Goal: Information Seeking & Learning: Understand process/instructions

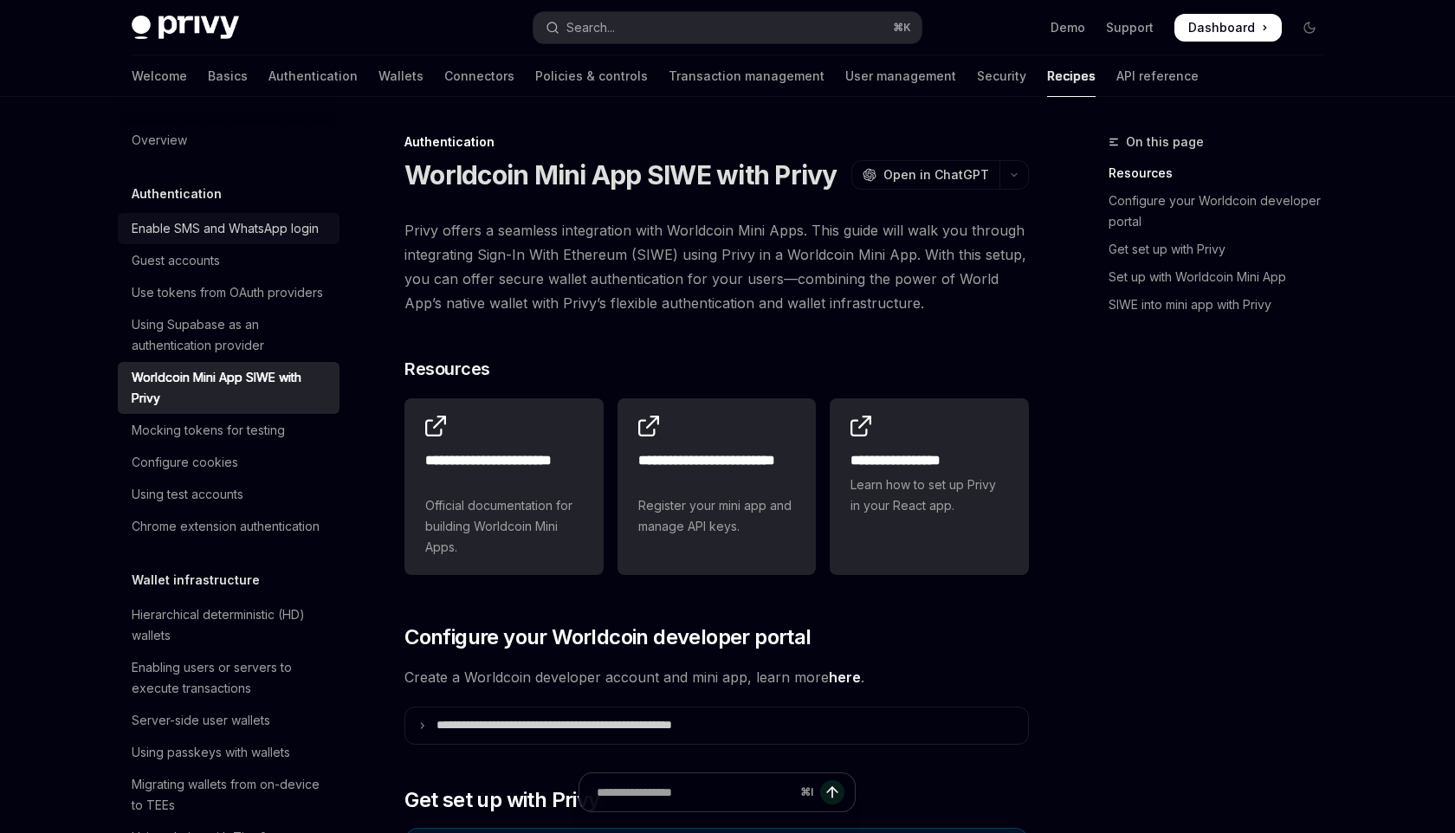
click at [253, 230] on div "Enable SMS and WhatsApp login" at bounding box center [225, 228] width 187 height 21
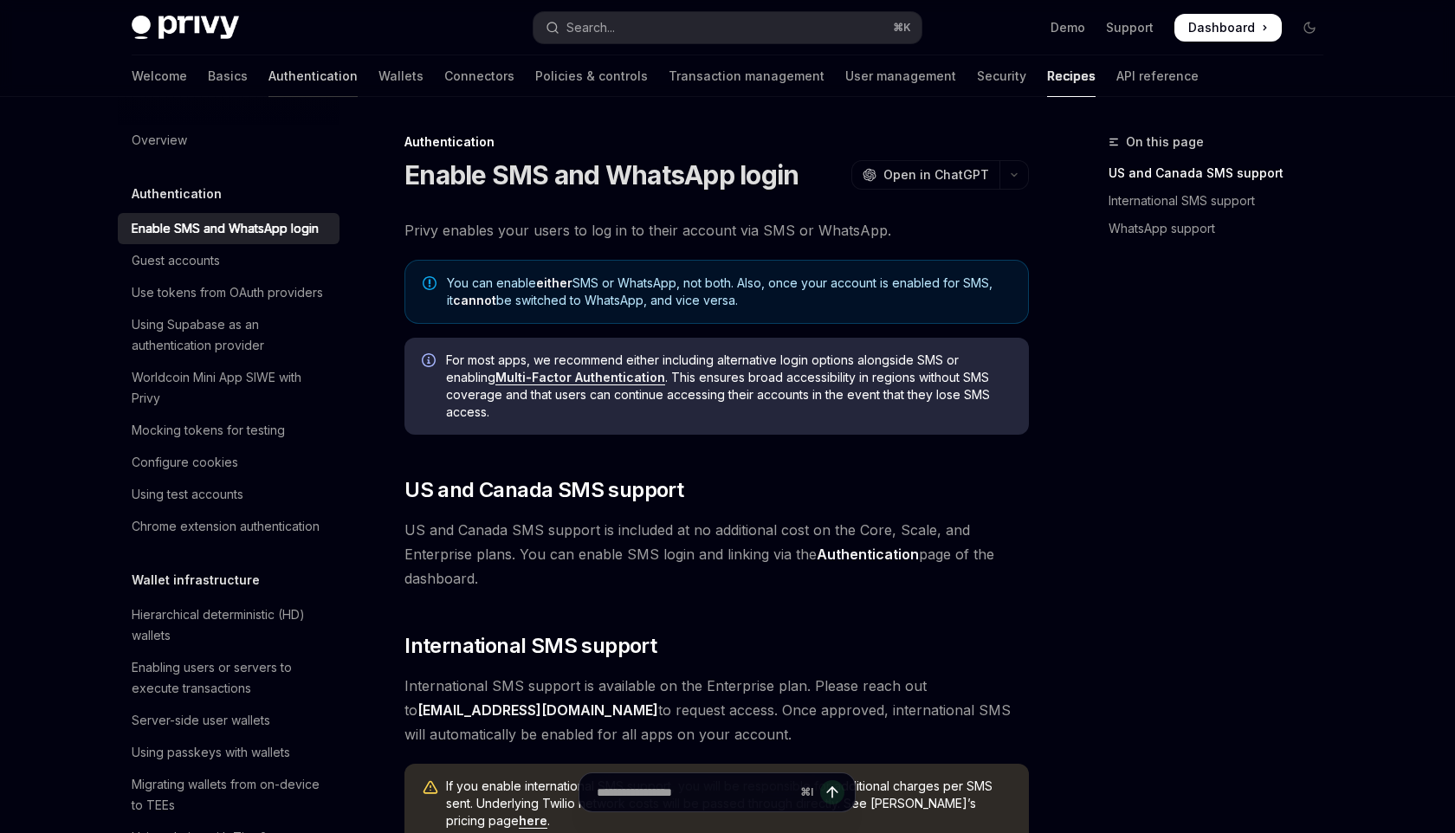
click at [269, 75] on link "Authentication" at bounding box center [313, 76] width 89 height 42
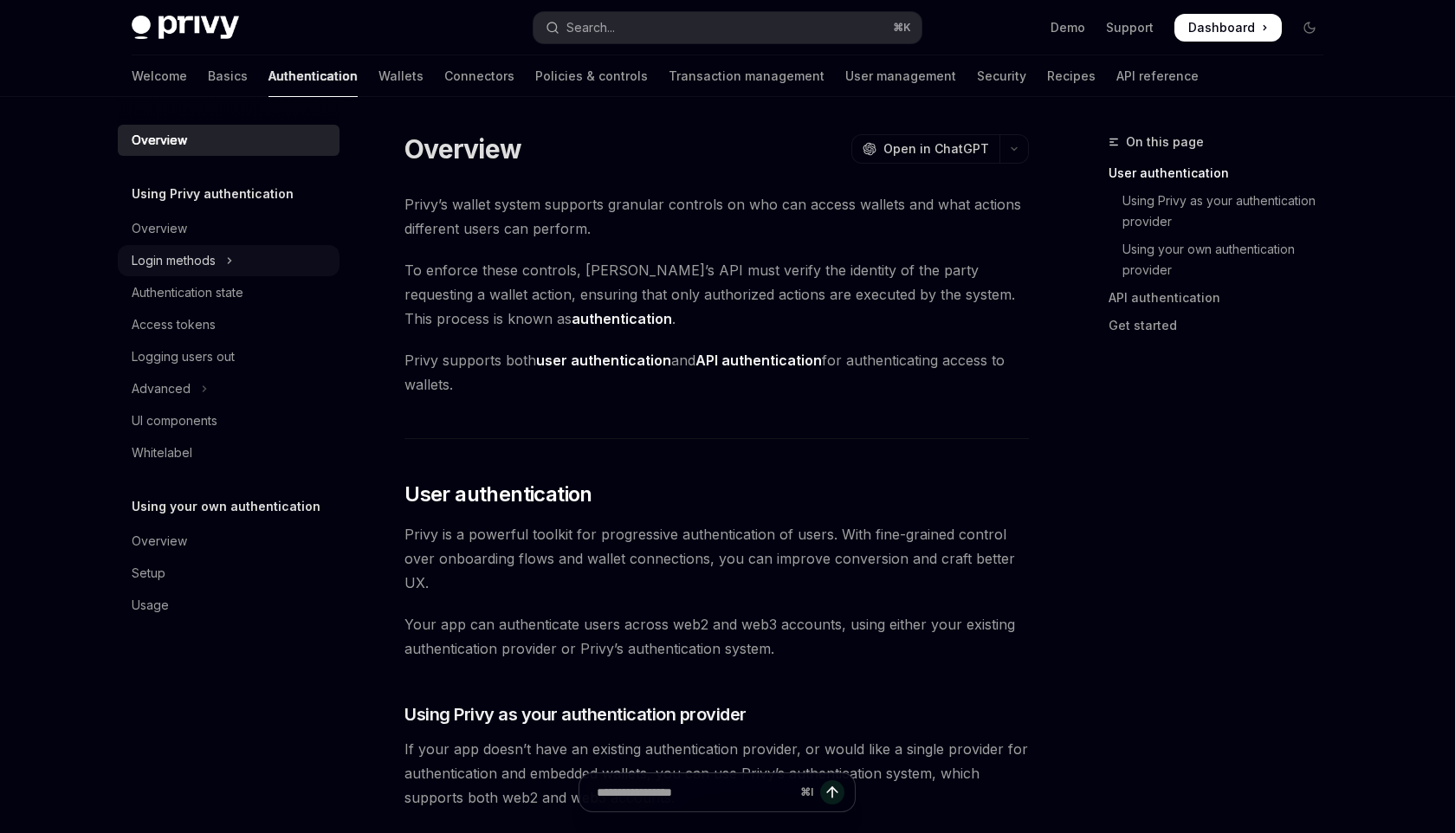
click at [235, 260] on button "Login methods" at bounding box center [229, 260] width 222 height 31
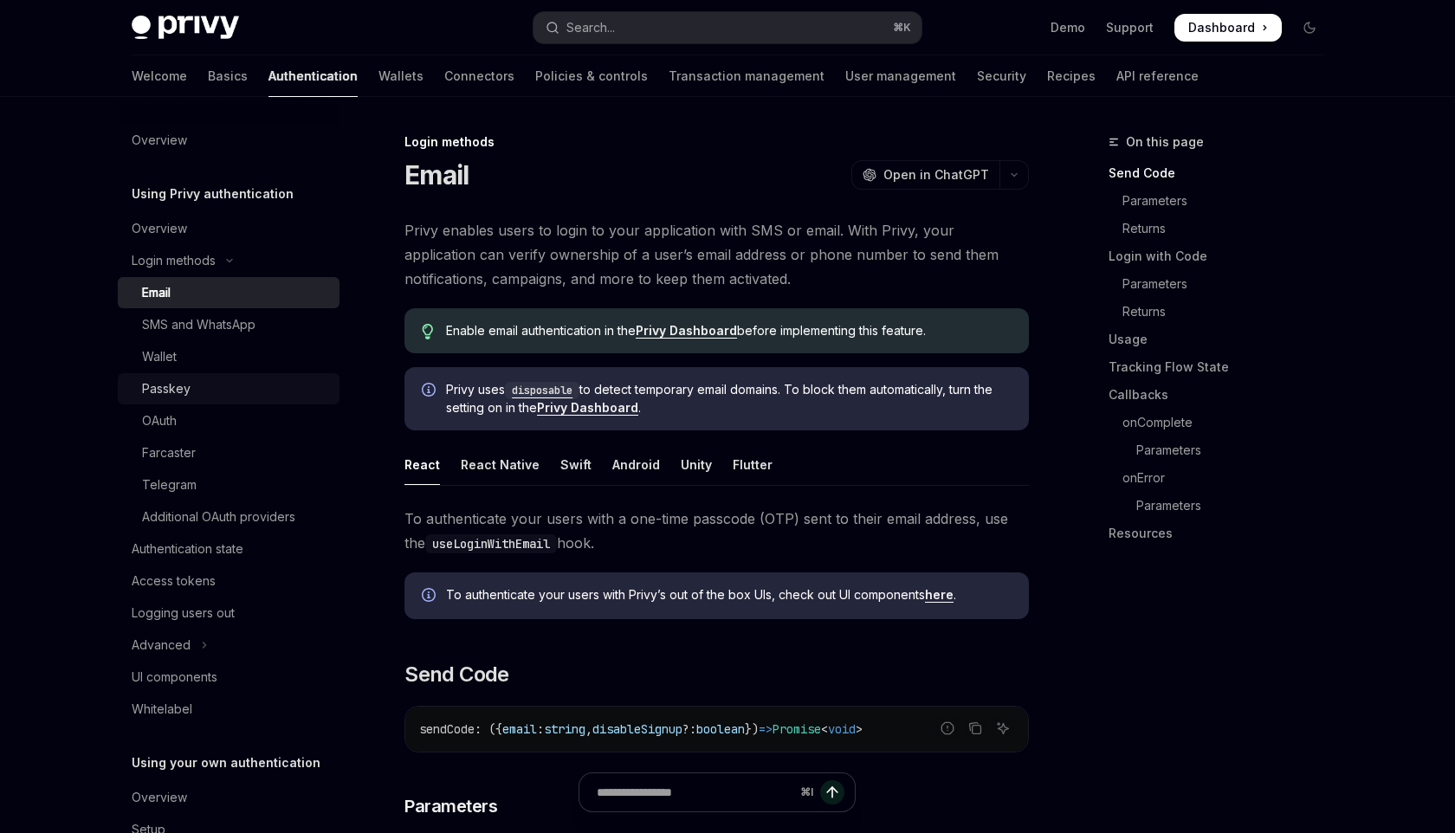
click at [207, 386] on div "Passkey" at bounding box center [235, 389] width 187 height 21
type textarea "*"
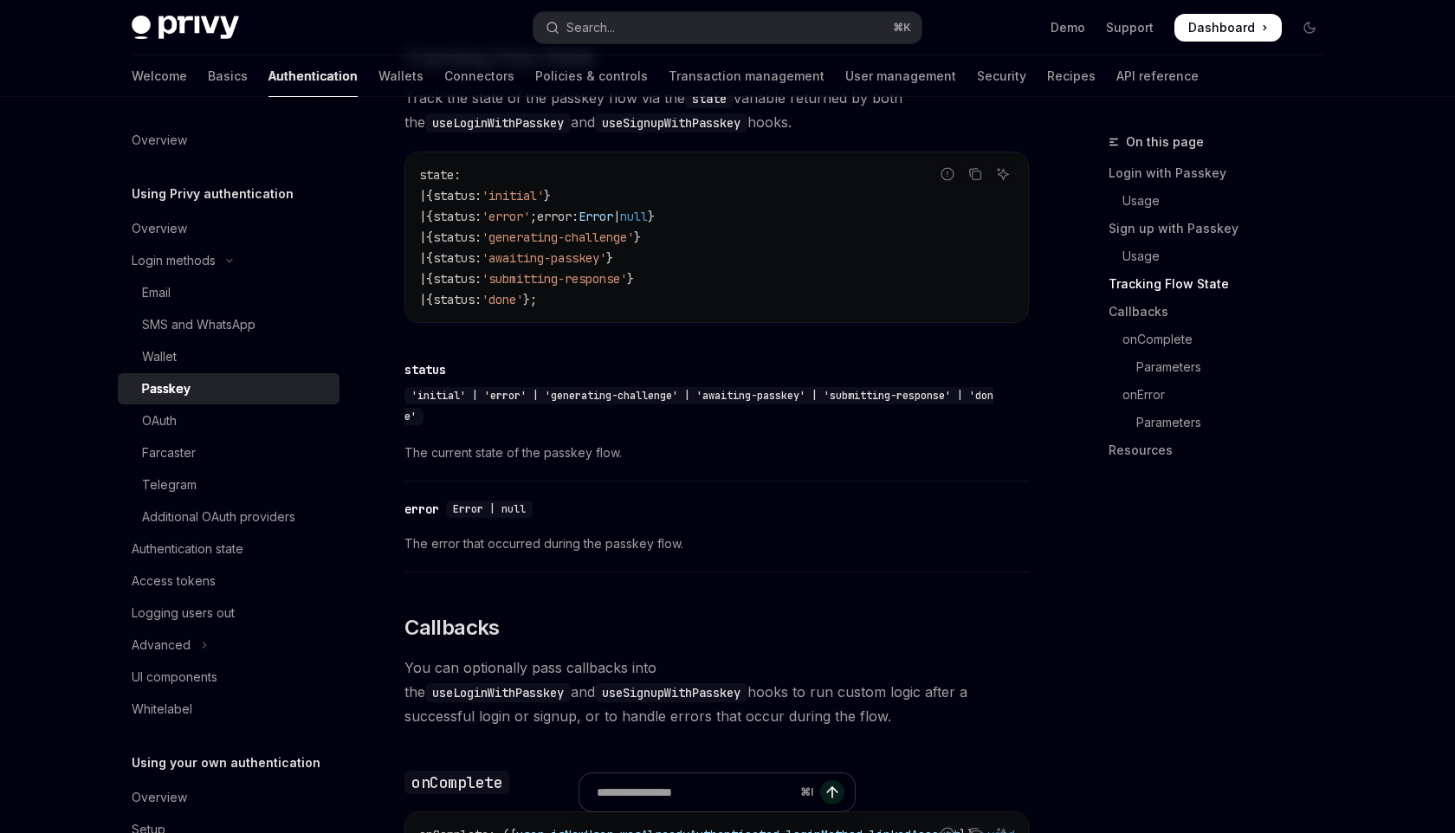
scroll to position [1564, 0]
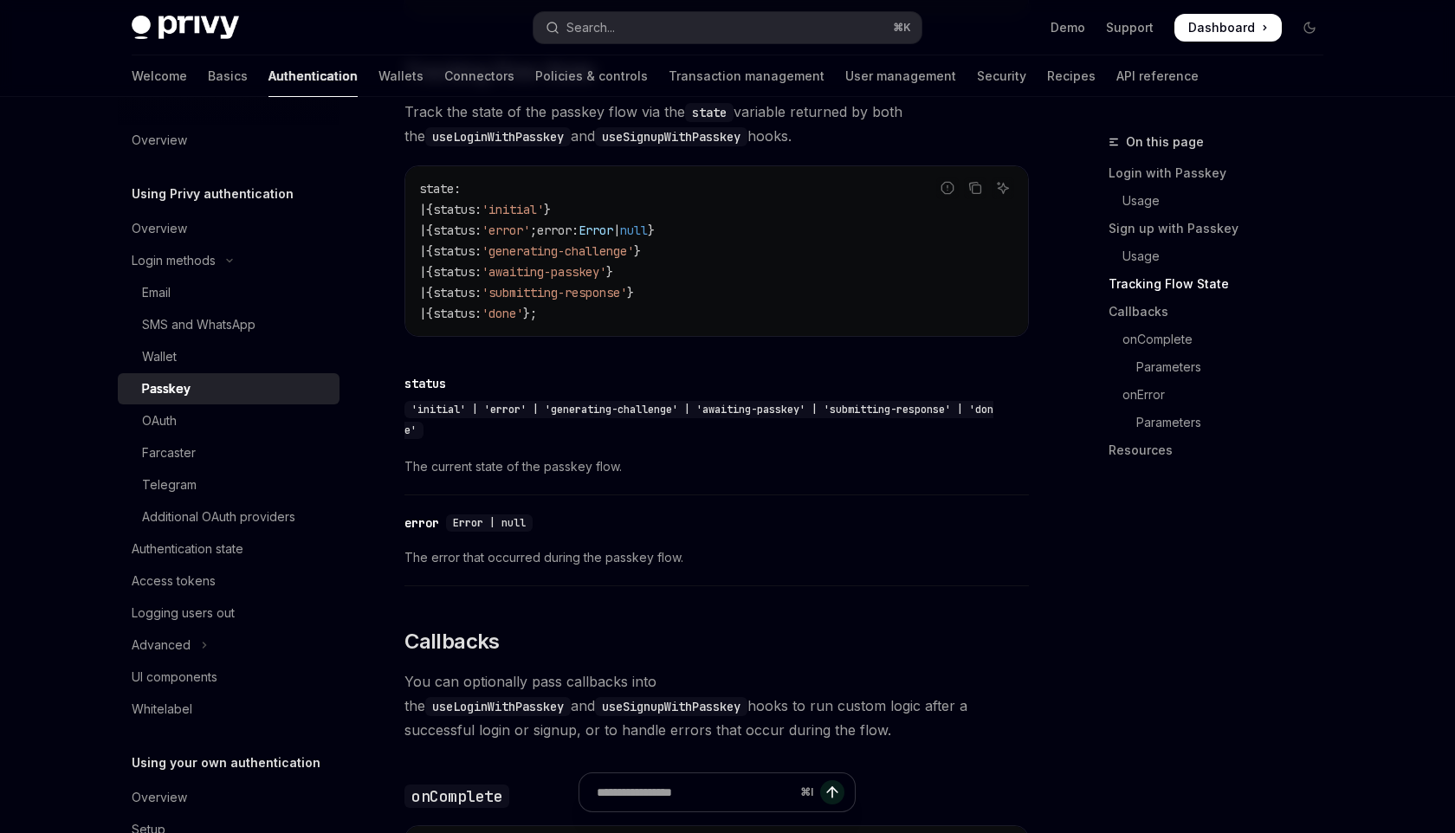
click at [564, 280] on span "'awaiting-passkey'" at bounding box center [544, 272] width 125 height 16
drag, startPoint x: 564, startPoint y: 296, endPoint x: 659, endPoint y: 318, distance: 97.7
click at [659, 319] on code "state : | { status : 'initial' } | { status : 'error' ; error : Error | null } …" at bounding box center [716, 251] width 595 height 146
click at [681, 322] on code "state : | { status : 'initial' } | { status : 'error' ; error : Error | null } …" at bounding box center [716, 251] width 595 height 146
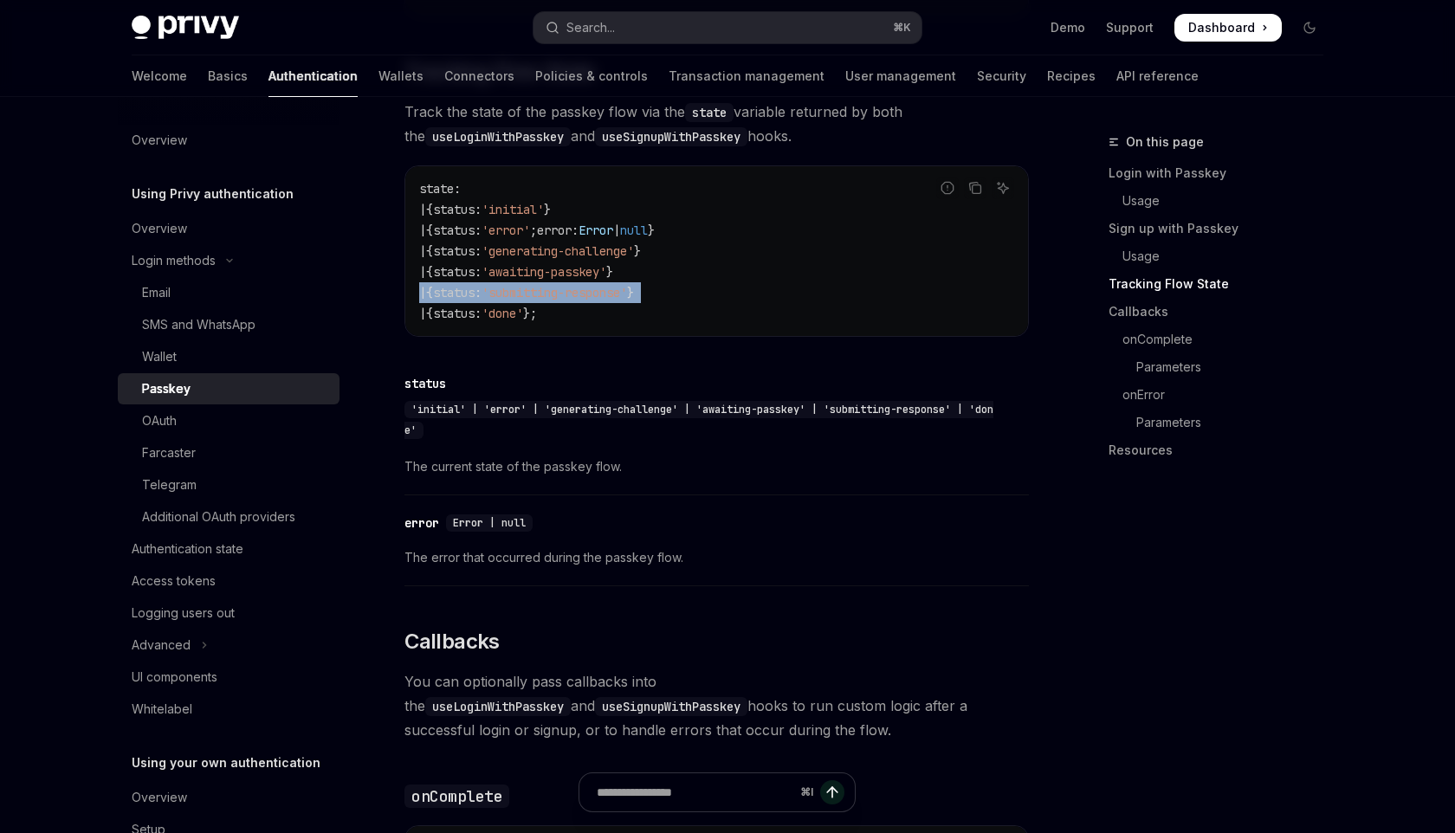
click at [681, 322] on code "state : | { status : 'initial' } | { status : 'error' ; error : Error | null } …" at bounding box center [716, 251] width 595 height 146
click at [689, 324] on code "state : | { status : 'initial' } | { status : 'error' ; error : Error | null } …" at bounding box center [716, 251] width 595 height 146
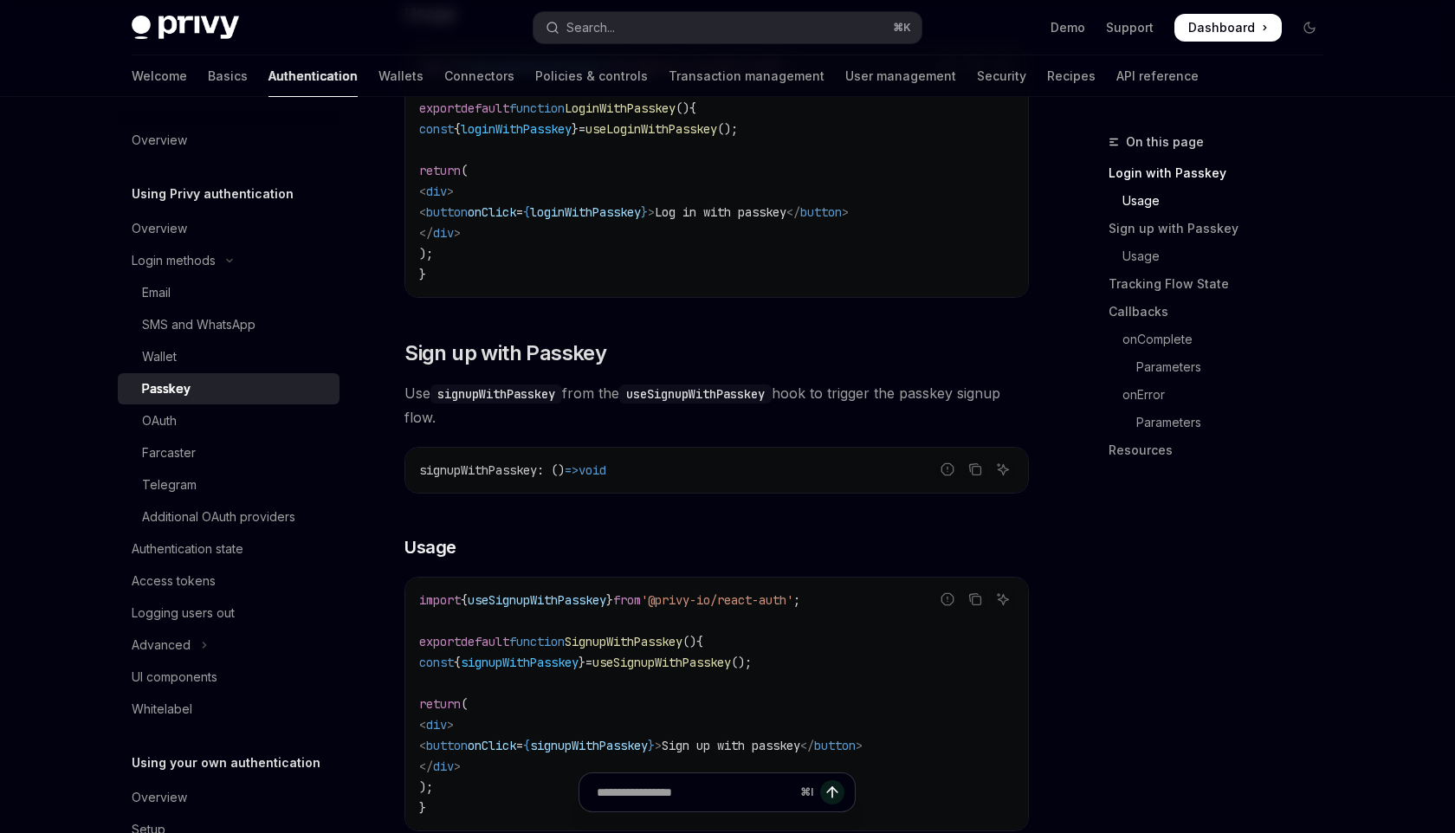
scroll to position [0, 0]
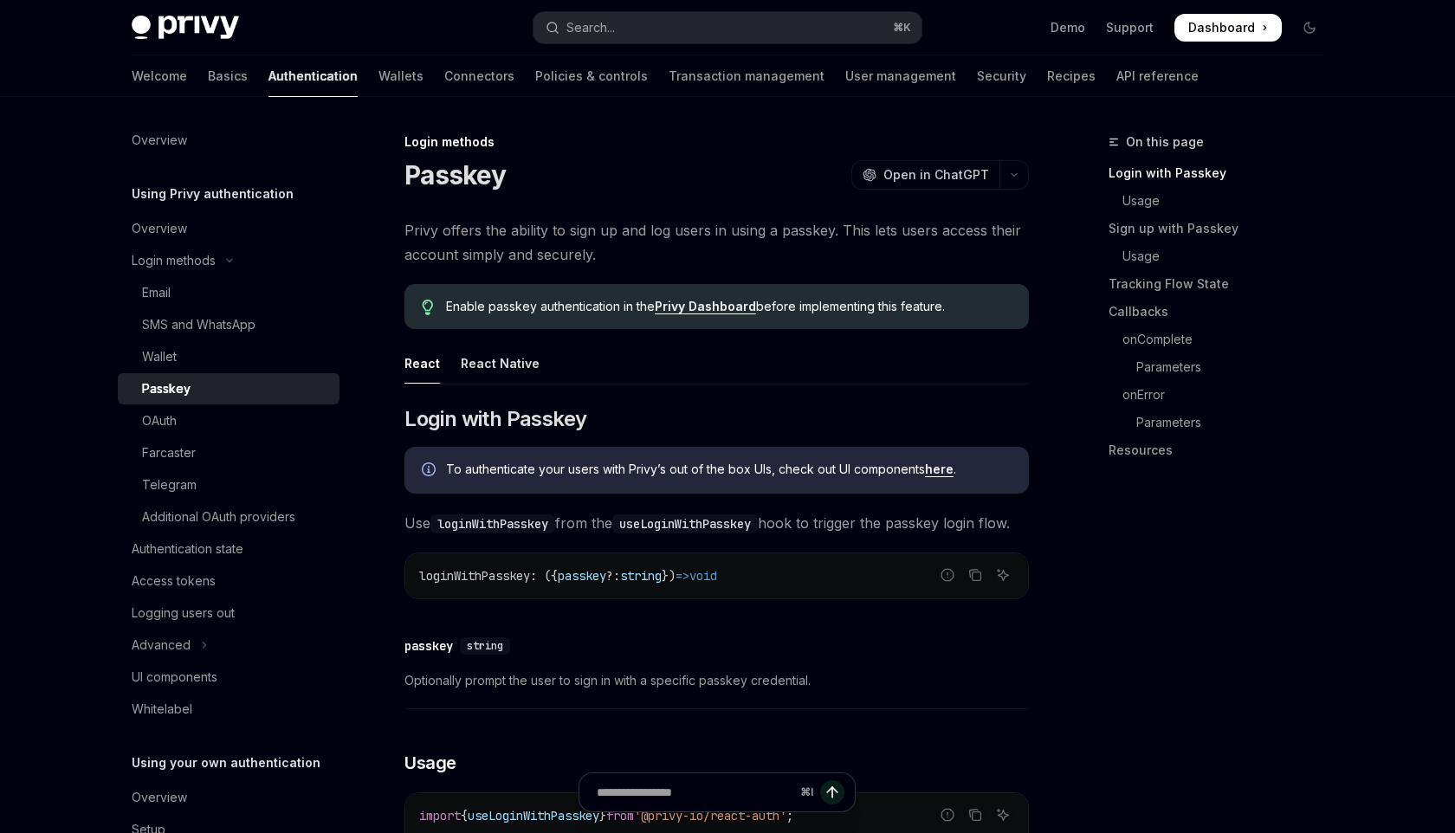
click at [776, 358] on ul "React React Native" at bounding box center [717, 364] width 625 height 42
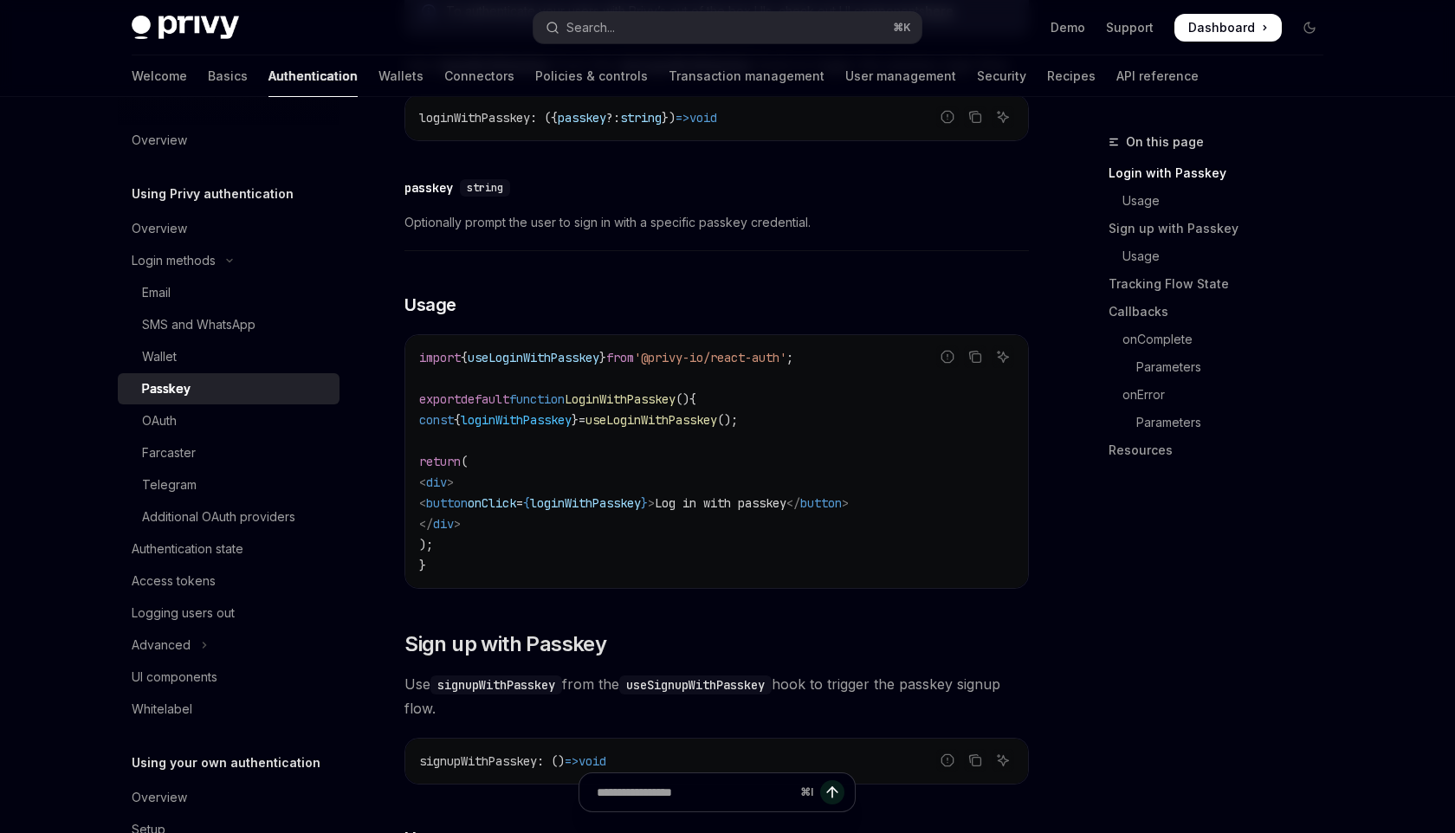
scroll to position [459, 0]
click at [771, 537] on code "import { useLoginWithPasskey } from '@privy-io/react-auth' ; export default fun…" at bounding box center [716, 460] width 595 height 229
click at [793, 547] on code "import { useLoginWithPasskey } from '@privy-io/react-auth' ; export default fun…" at bounding box center [716, 460] width 595 height 229
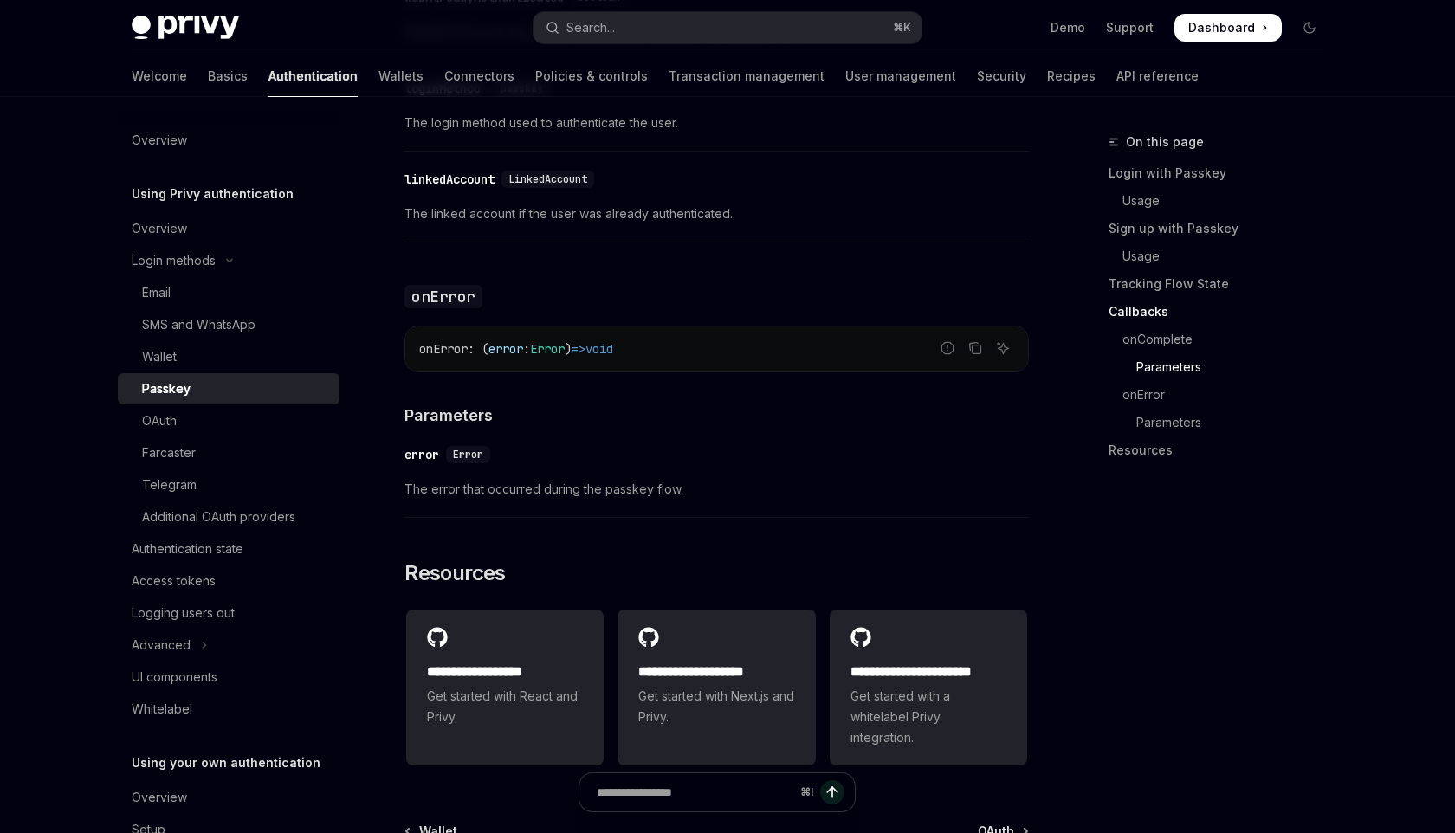
scroll to position [2956, 0]
